Goal: Check status: Check status

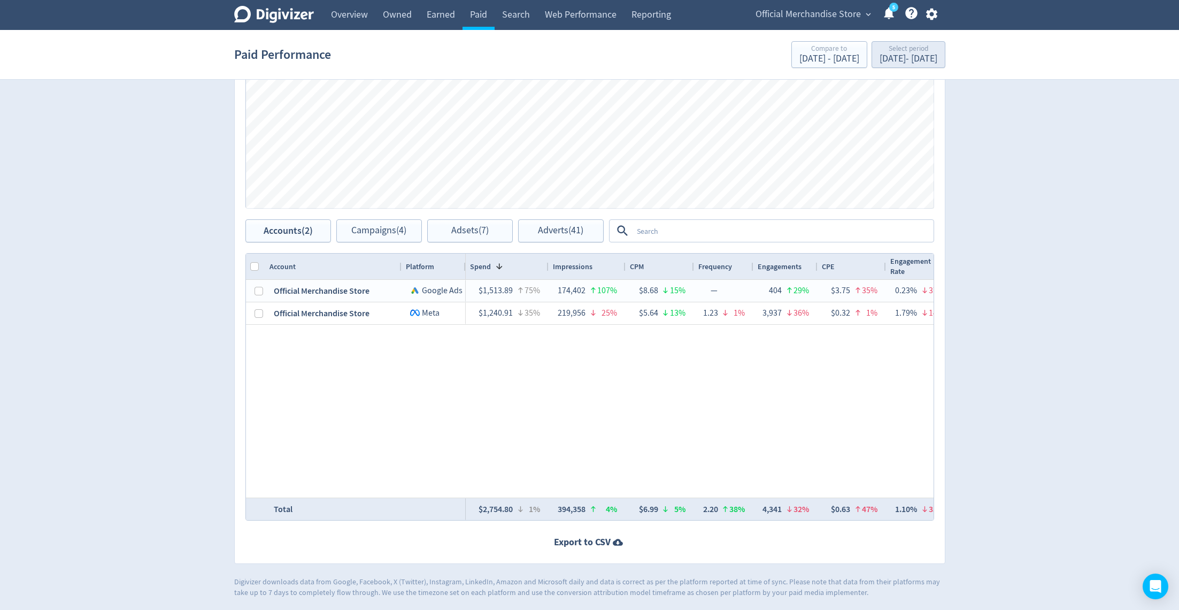
scroll to position [0, 1010]
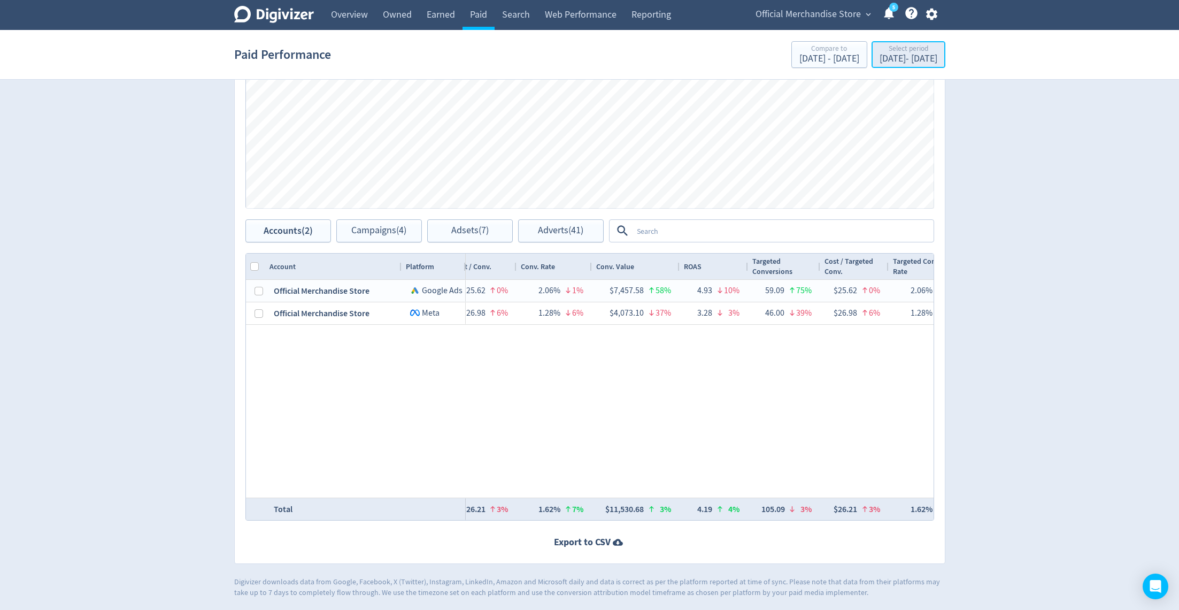
click at [880, 59] on div "[DATE] - [DATE]" at bounding box center [909, 59] width 58 height 10
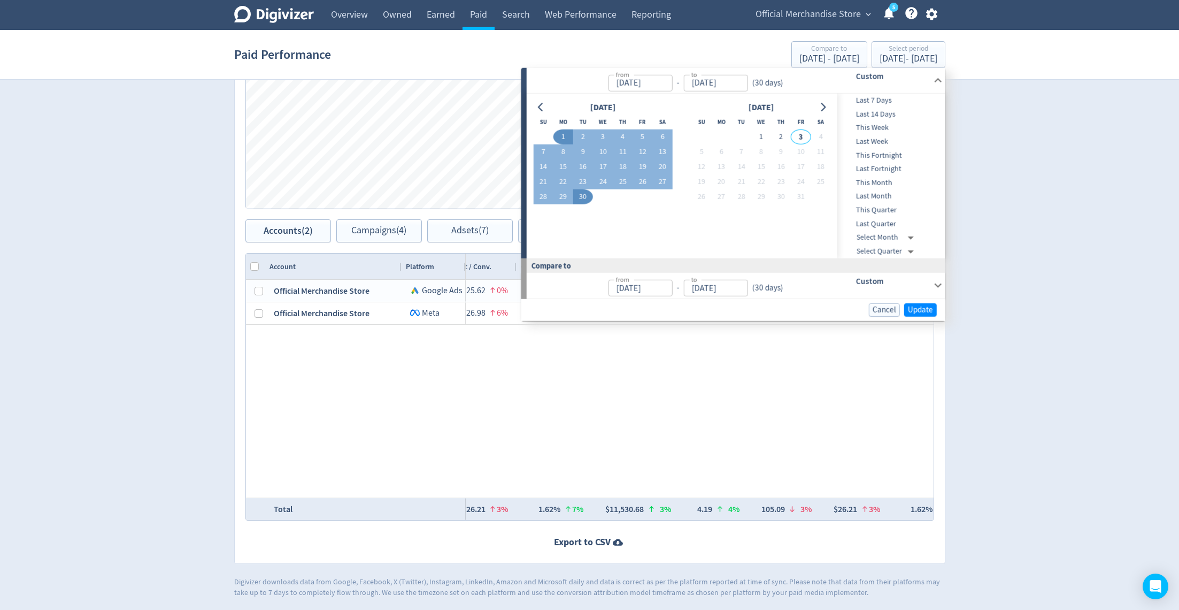
click at [1143, 220] on div "Digivizer Logo [PERSON_NAME] Logo Overview Owned Earned Paid Search Web Perform…" at bounding box center [589, 114] width 1179 height 967
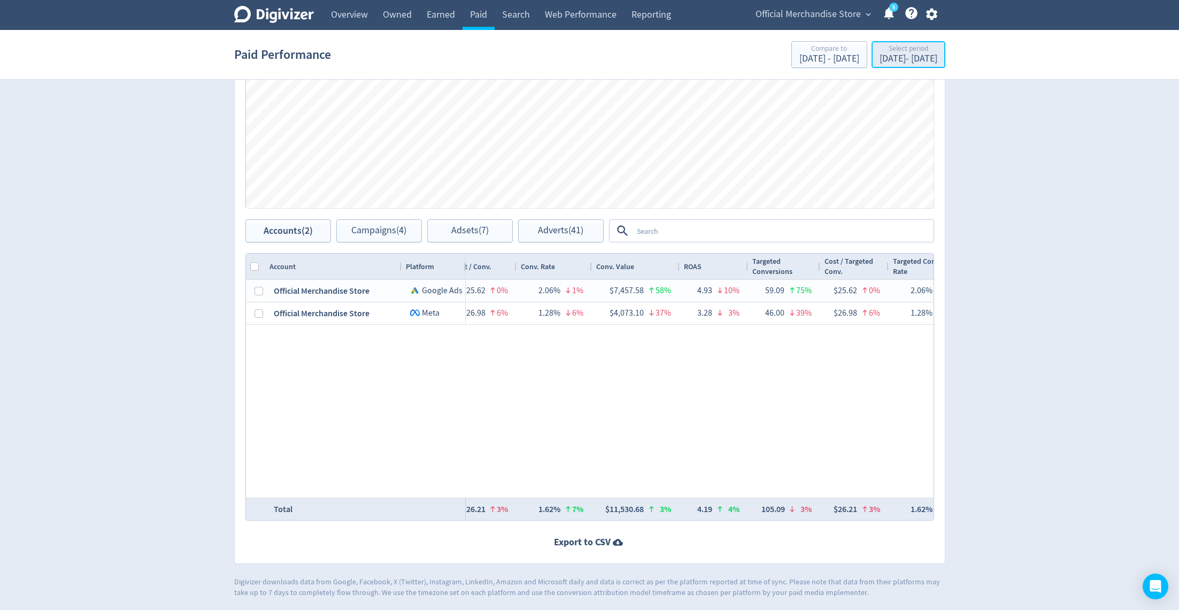
click at [880, 58] on div "[DATE] - [DATE]" at bounding box center [909, 59] width 58 height 10
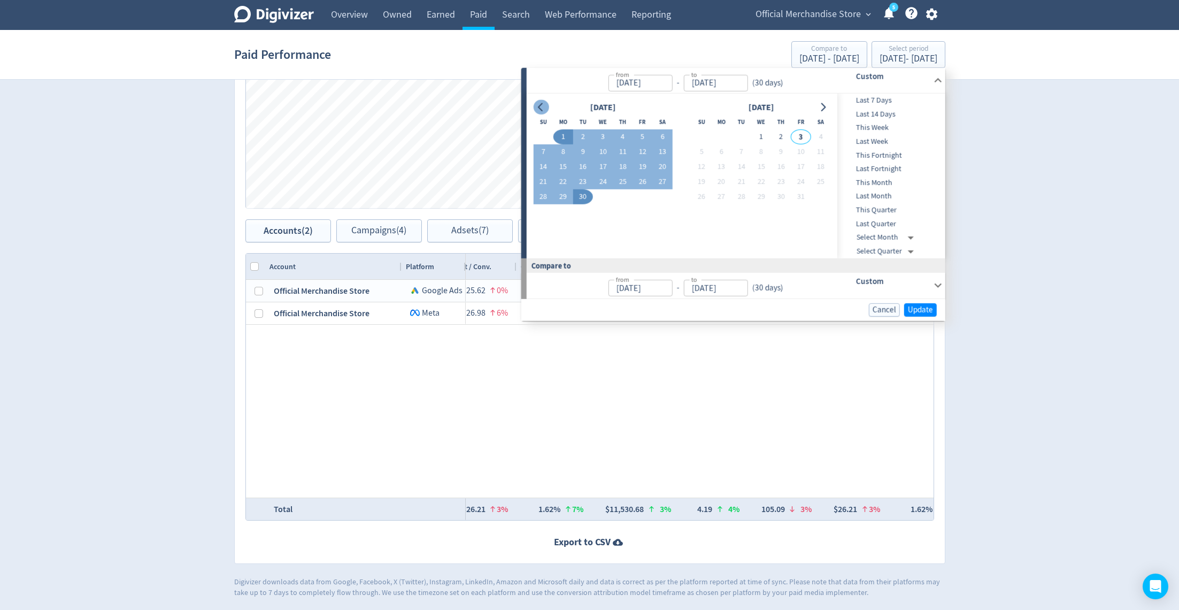
click at [538, 111] on icon "Go to previous month" at bounding box center [541, 107] width 9 height 9
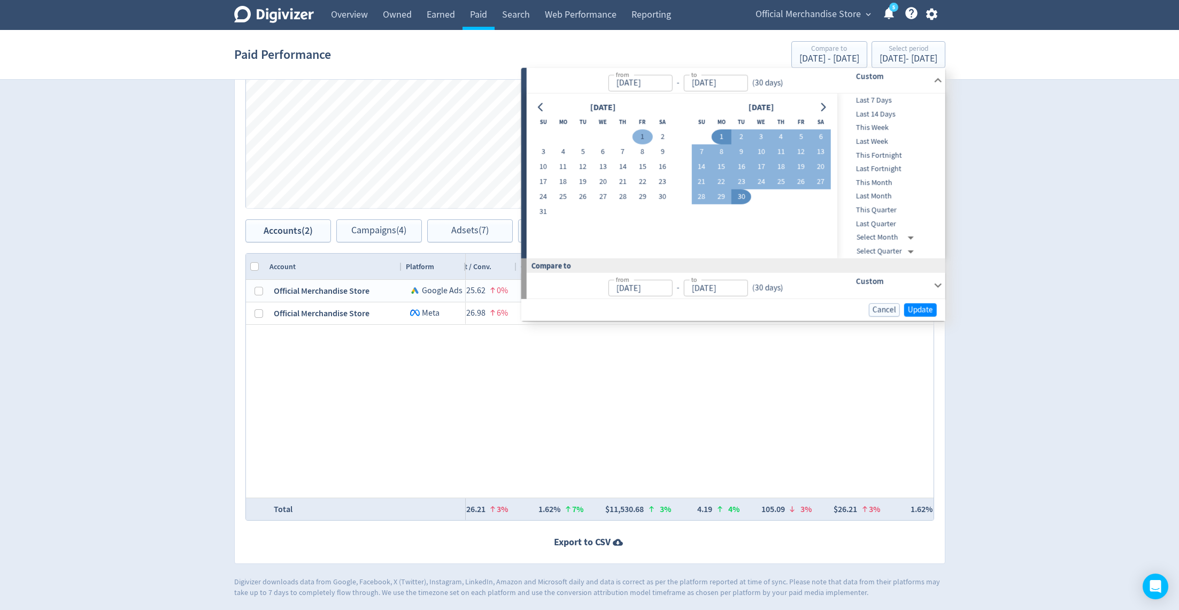
click at [633, 138] on button "1" at bounding box center [643, 136] width 20 height 15
type input "[DATE]"
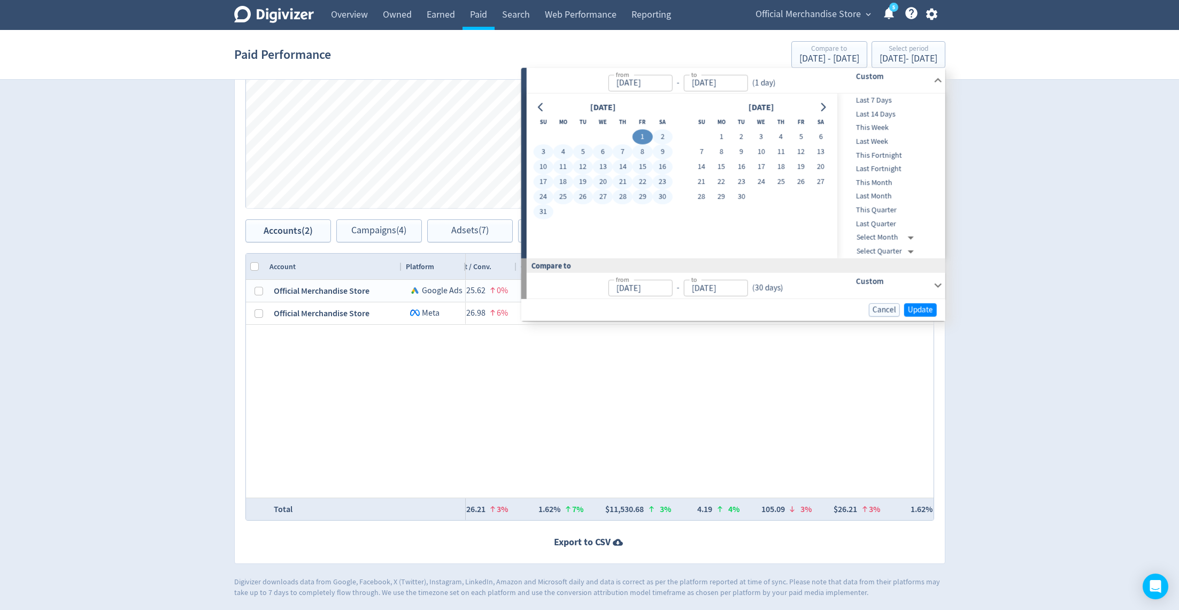
click at [545, 211] on button "31" at bounding box center [543, 211] width 20 height 15
type input "[DATE]"
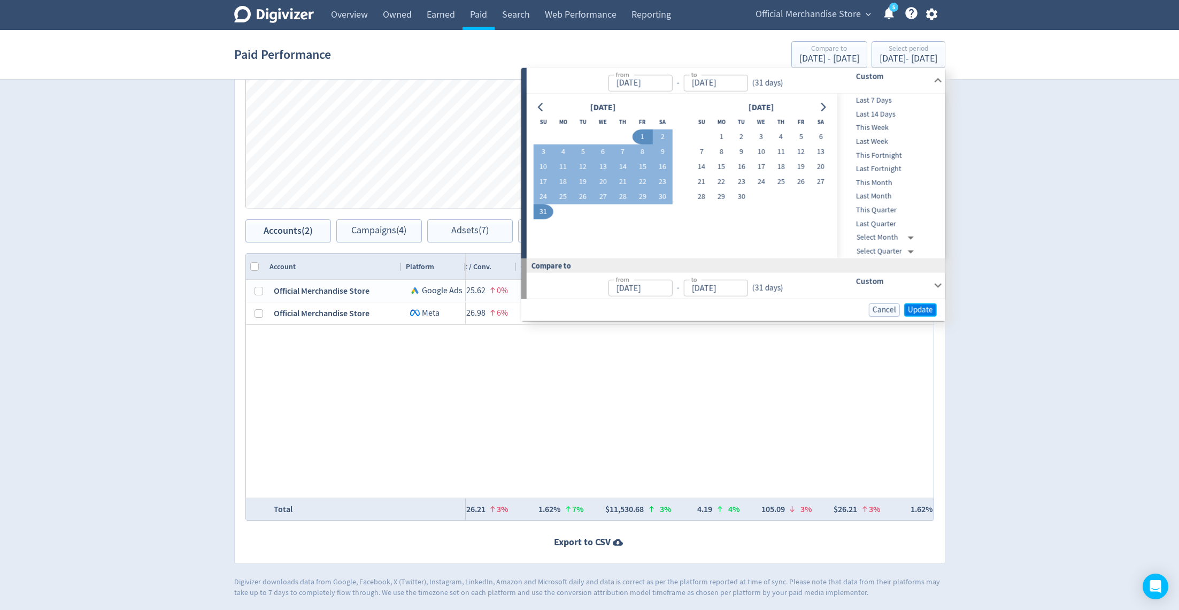
click at [921, 311] on span "Update" at bounding box center [920, 309] width 25 height 8
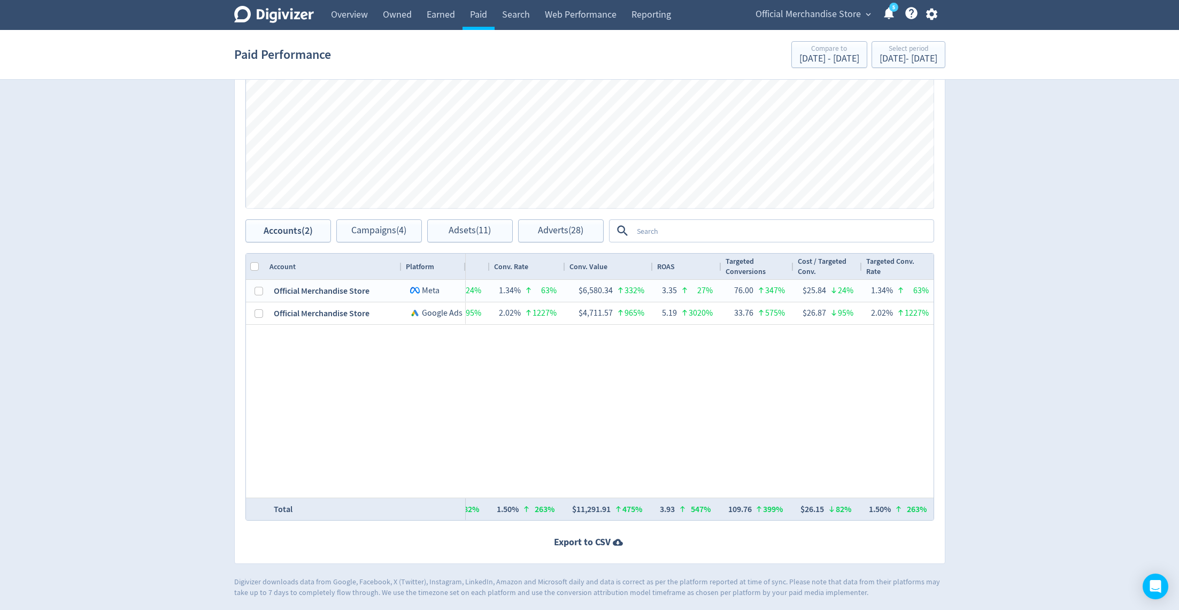
scroll to position [0, 1036]
